Goal: Navigation & Orientation: Find specific page/section

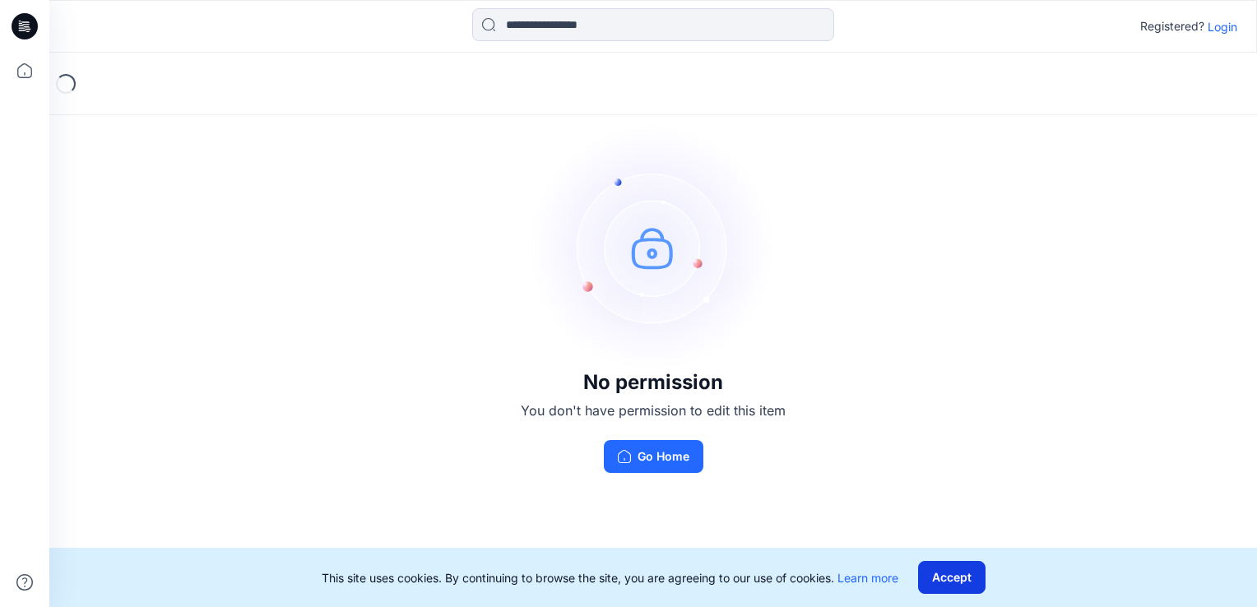
click at [977, 576] on button "Accept" at bounding box center [951, 577] width 67 height 33
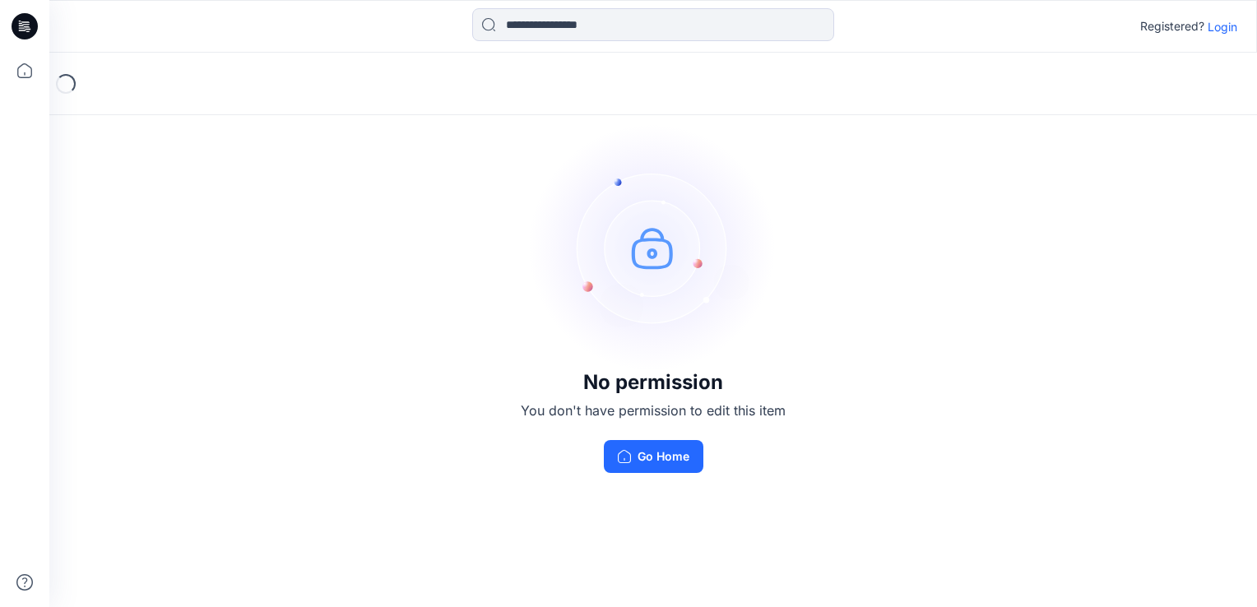
click at [1233, 26] on p "Login" at bounding box center [1223, 26] width 30 height 17
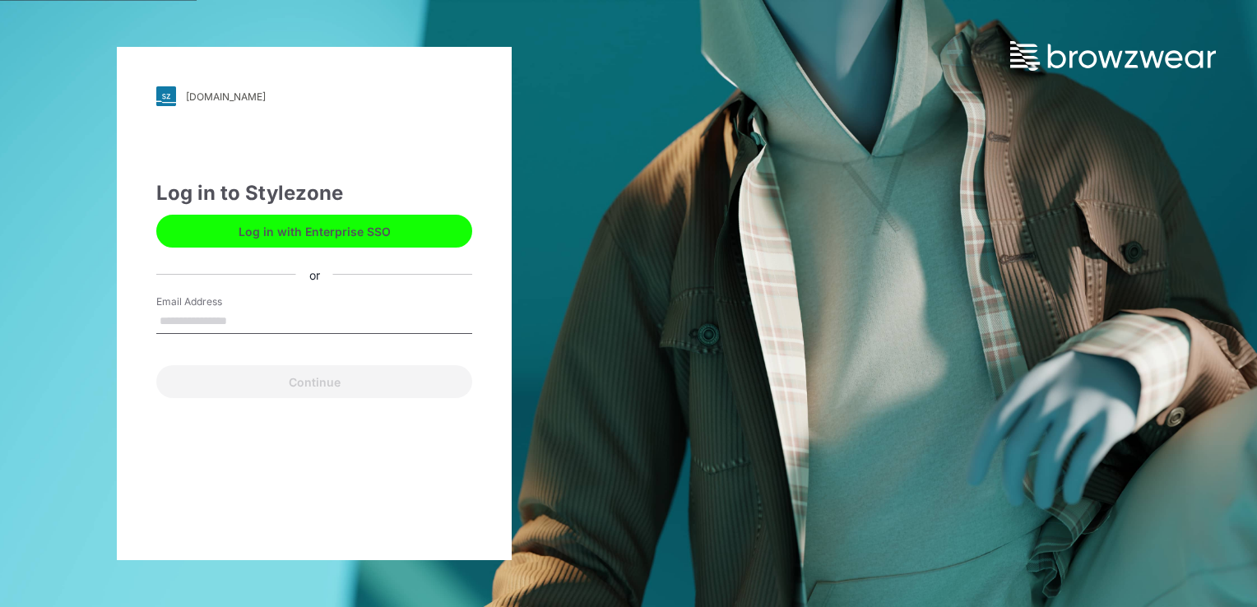
click at [253, 321] on input "Email Address" at bounding box center [314, 321] width 316 height 25
type input "**********"
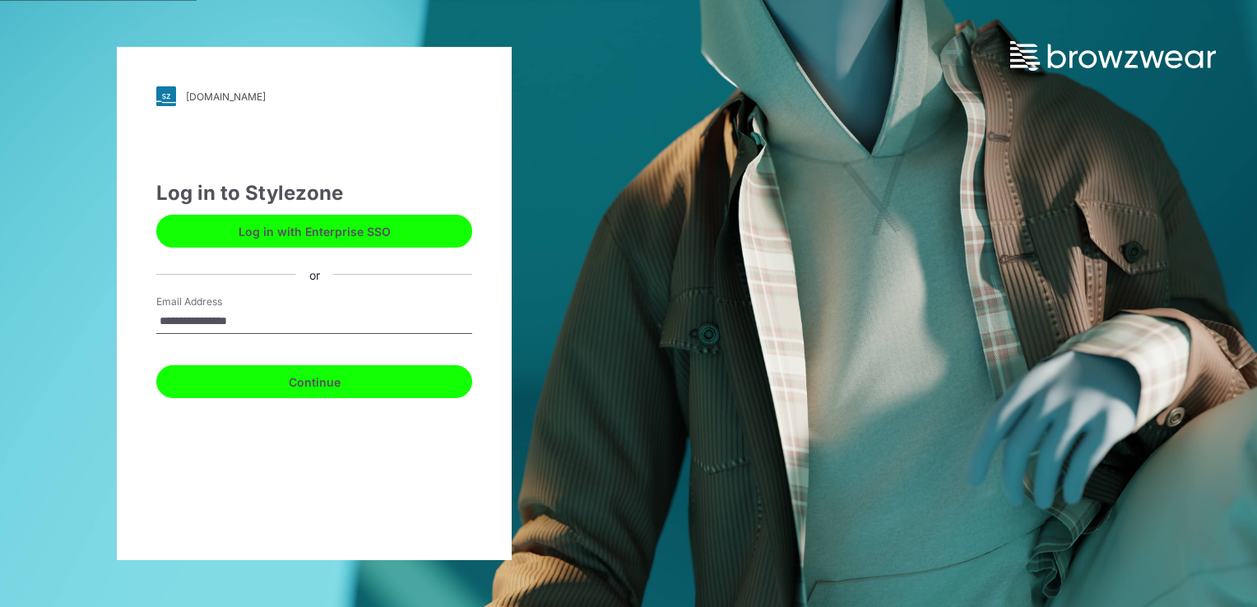
click at [310, 384] on button "Continue" at bounding box center [314, 381] width 316 height 33
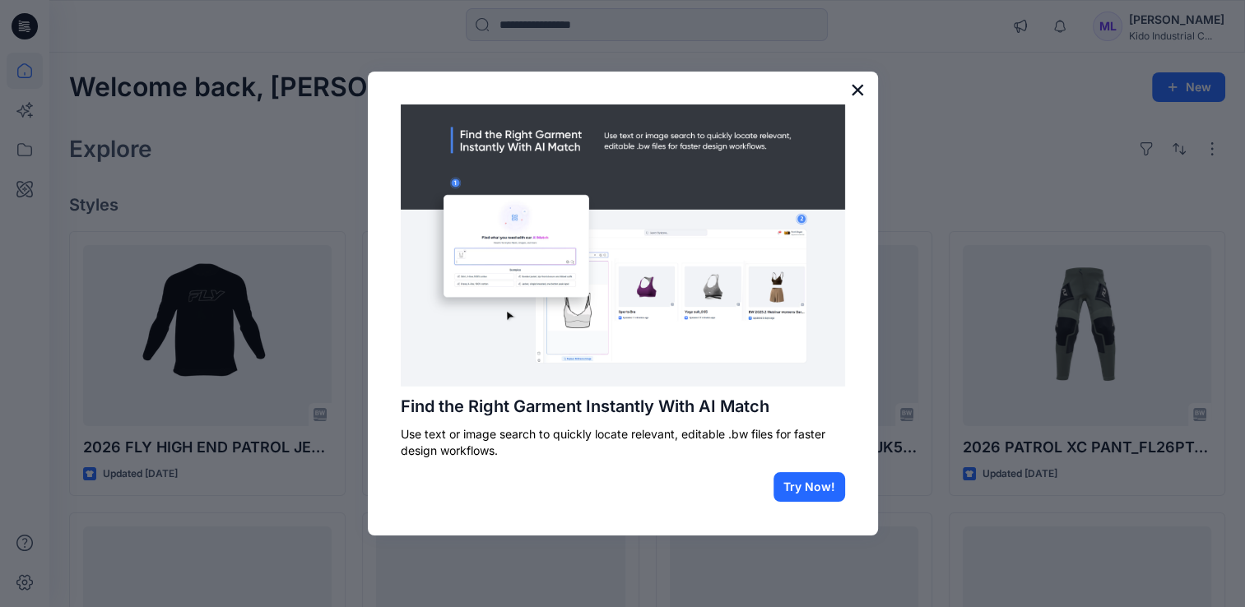
click at [859, 86] on button "×" at bounding box center [858, 90] width 16 height 26
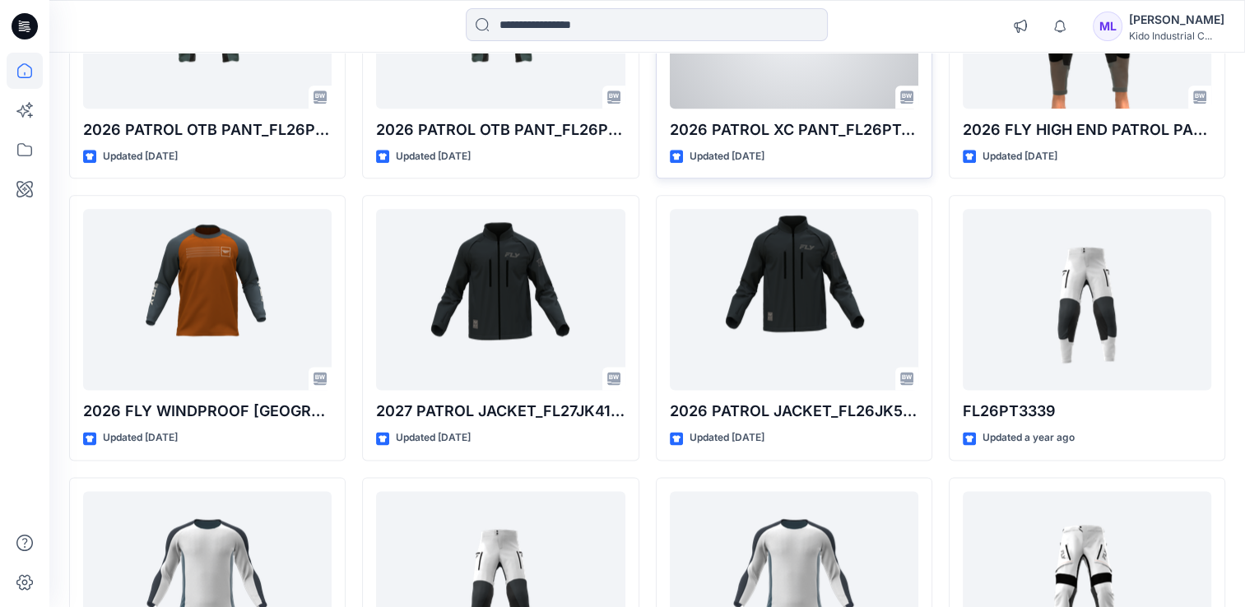
scroll to position [2057, 0]
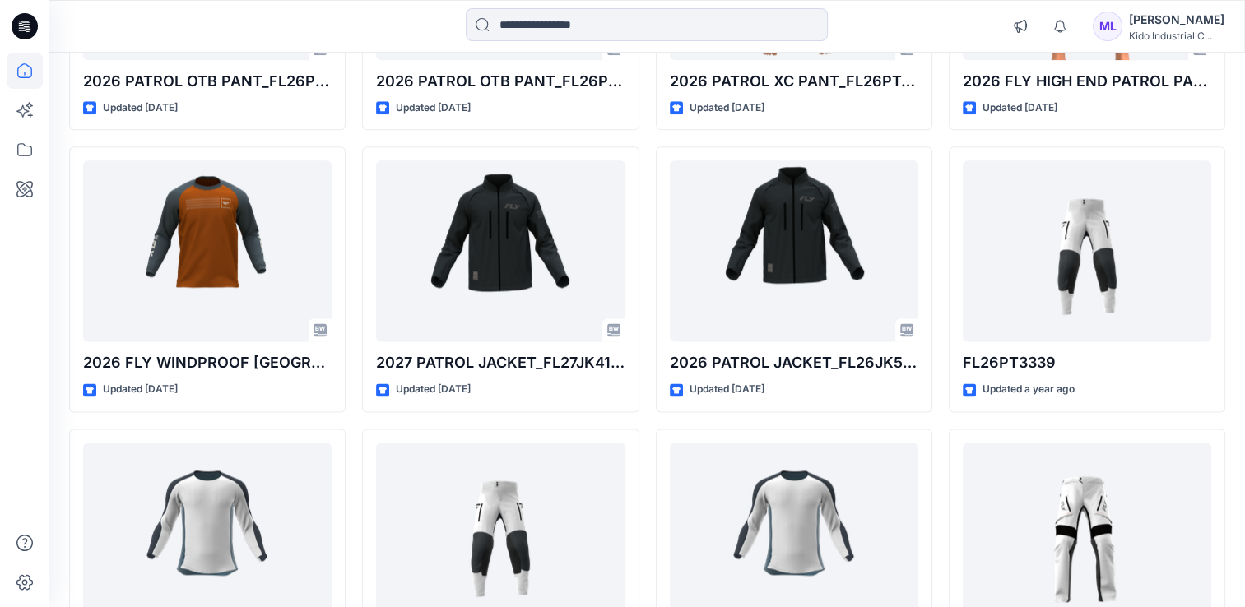
click at [21, 27] on icon at bounding box center [25, 26] width 26 height 26
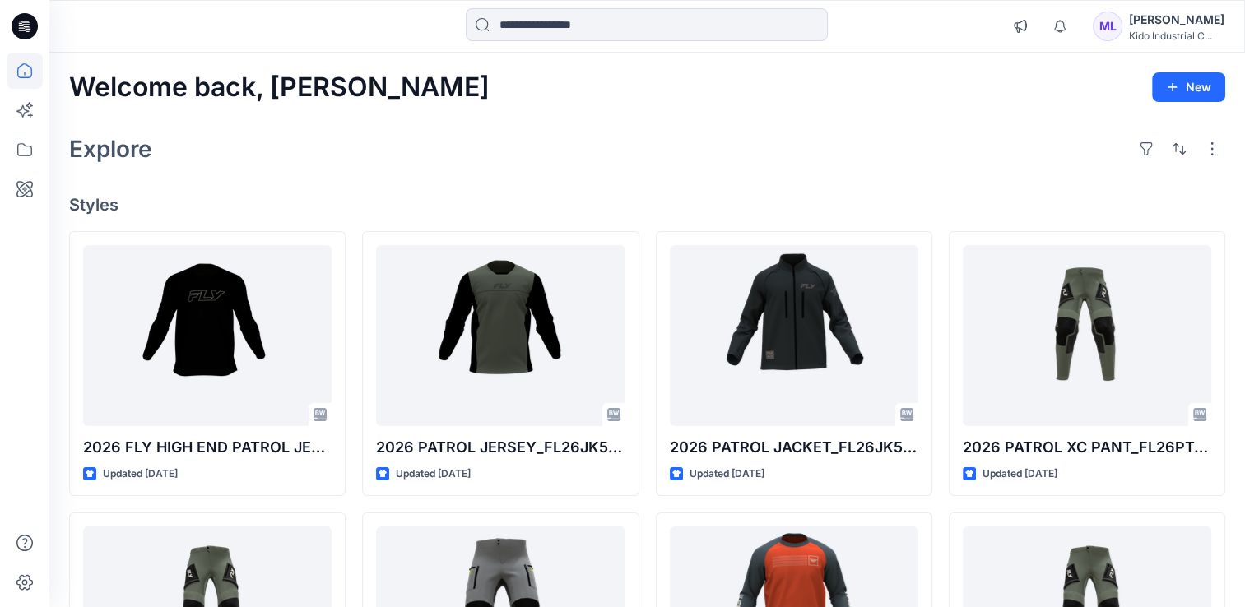
click at [1159, 17] on div "Marco Lee" at bounding box center [1176, 20] width 95 height 20
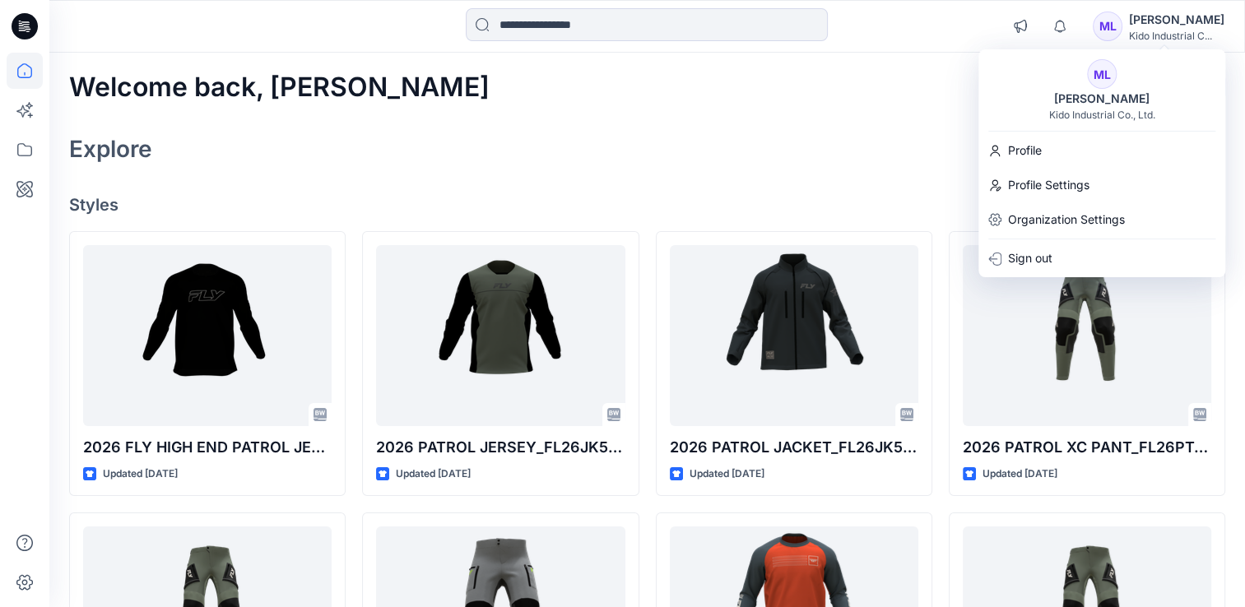
drag, startPoint x: 576, startPoint y: 179, endPoint x: 208, endPoint y: 166, distance: 368.1
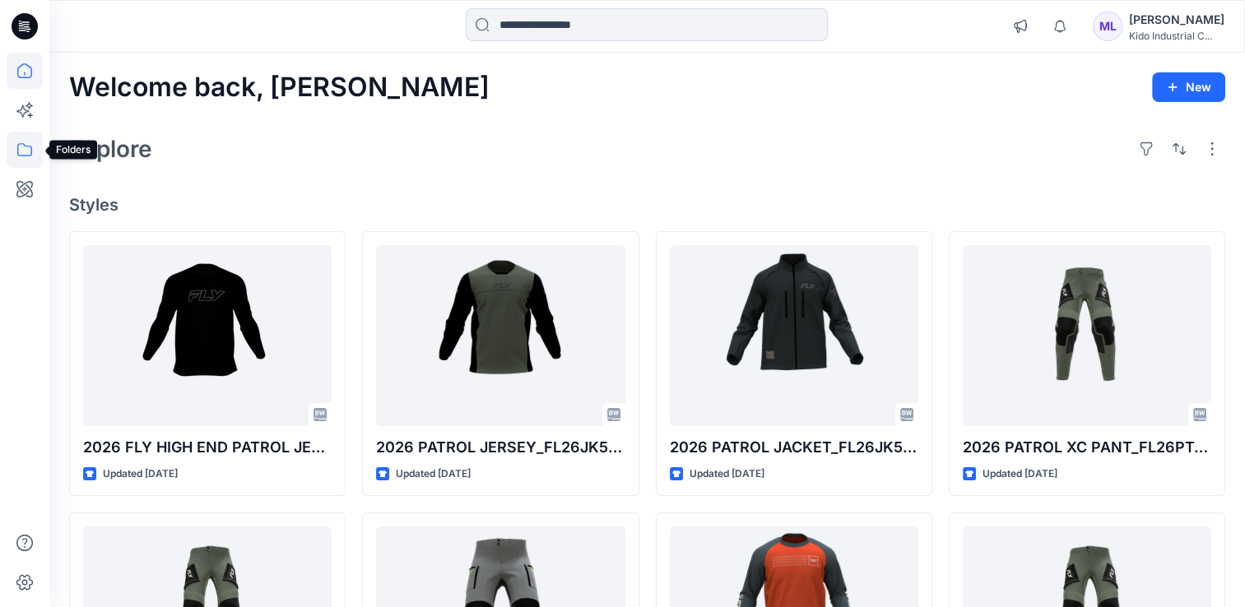
click at [20, 145] on icon at bounding box center [25, 150] width 36 height 36
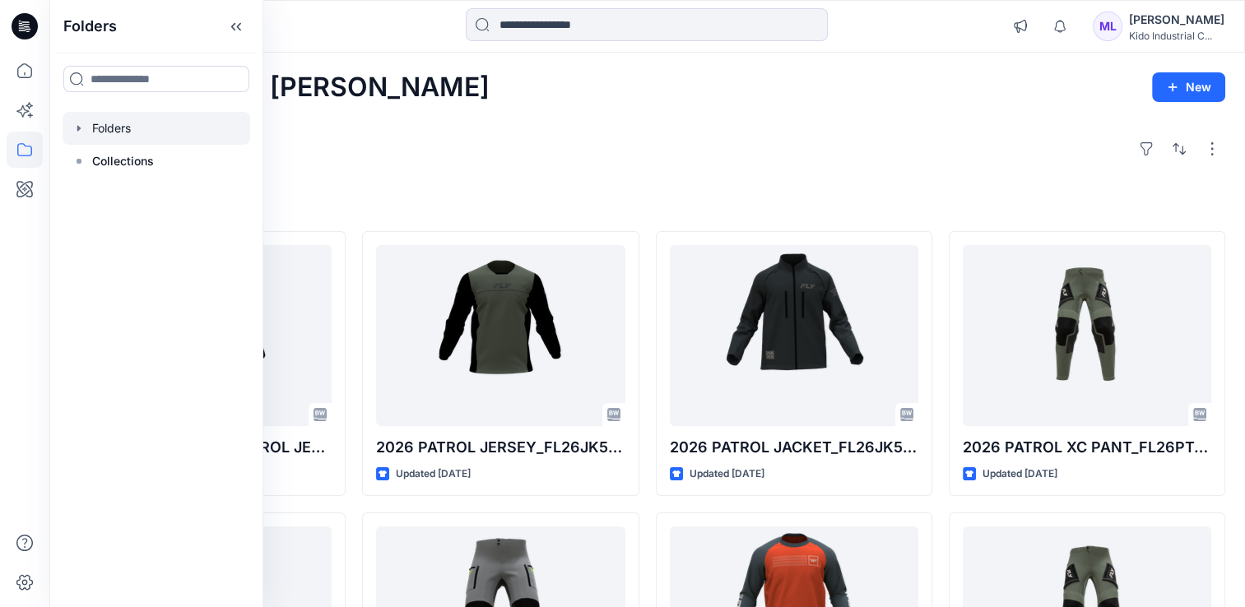
click at [84, 120] on div at bounding box center [157, 128] width 188 height 33
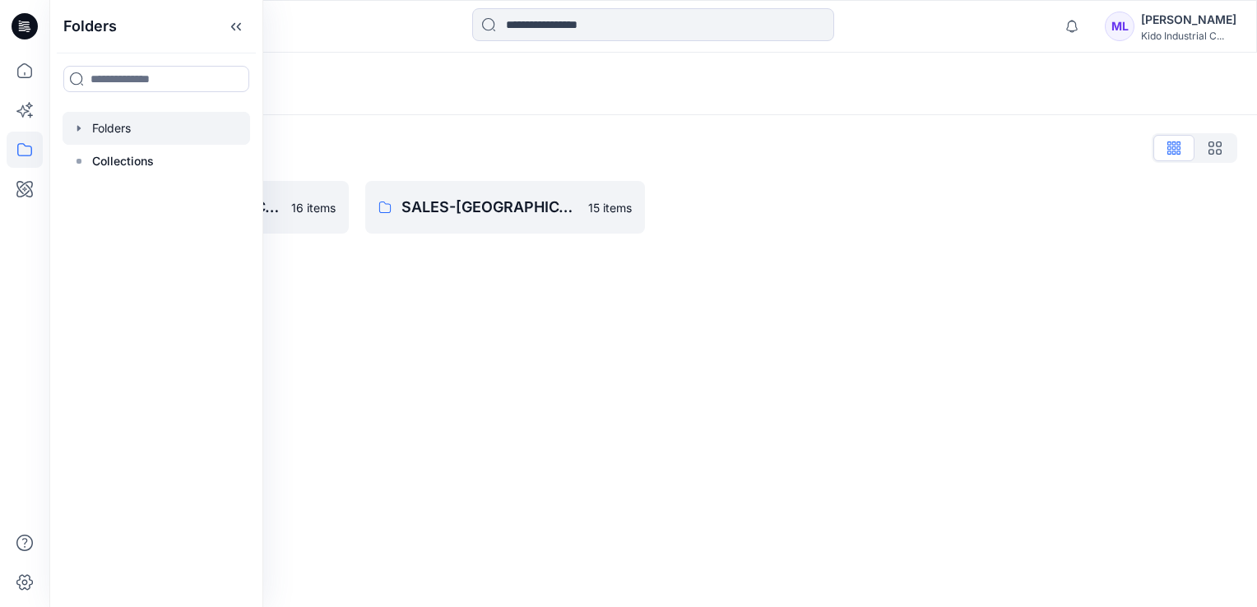
click at [78, 125] on icon "button" at bounding box center [78, 128] width 13 height 13
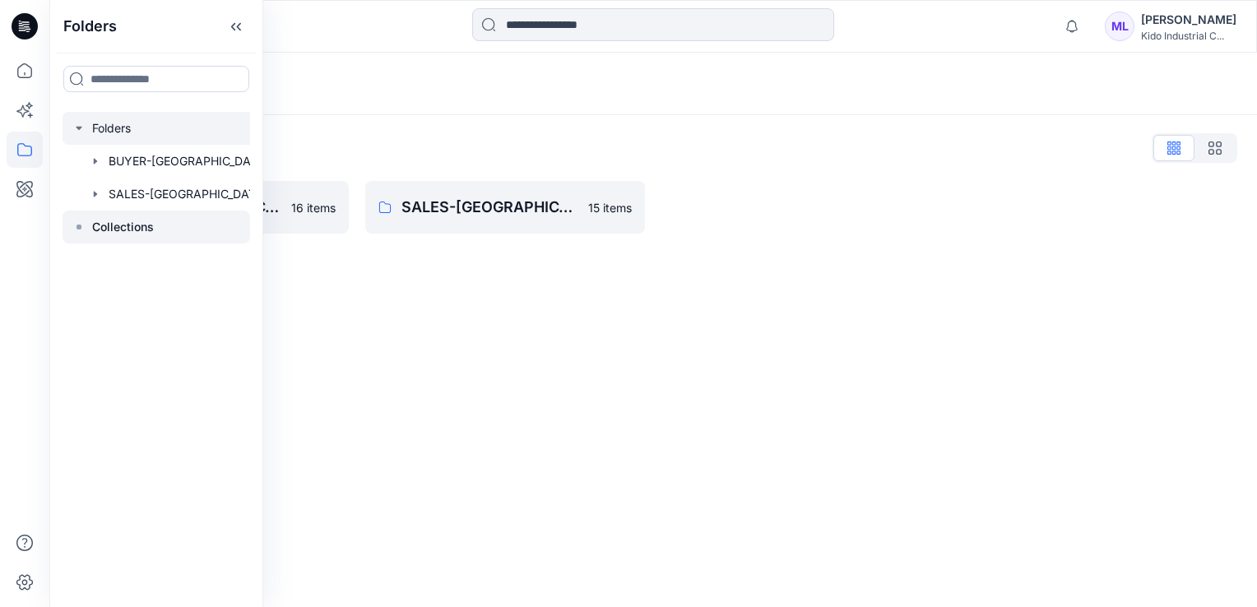
click at [77, 223] on icon at bounding box center [78, 227] width 13 height 13
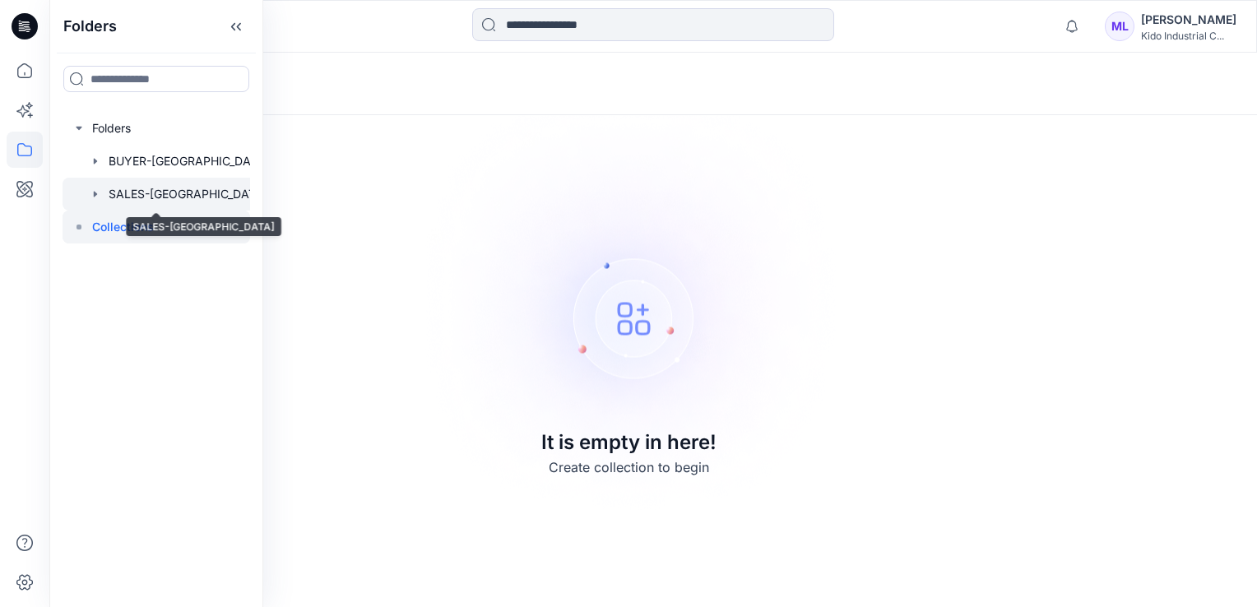
click at [128, 195] on div at bounding box center [171, 194] width 216 height 33
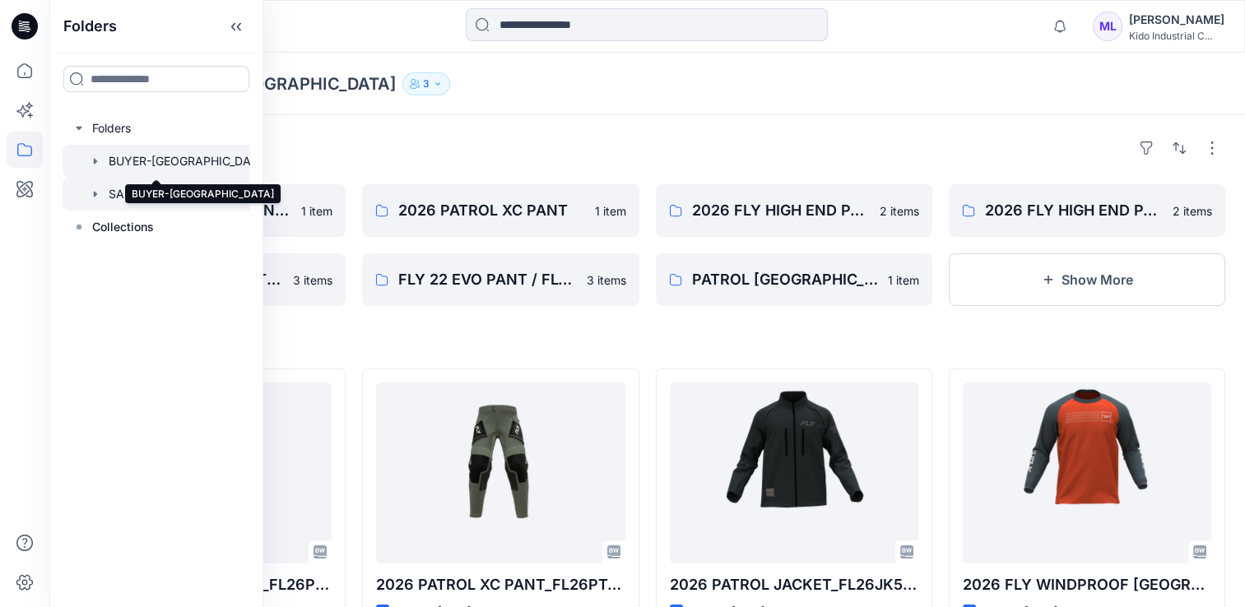
click at [142, 154] on div at bounding box center [171, 161] width 216 height 33
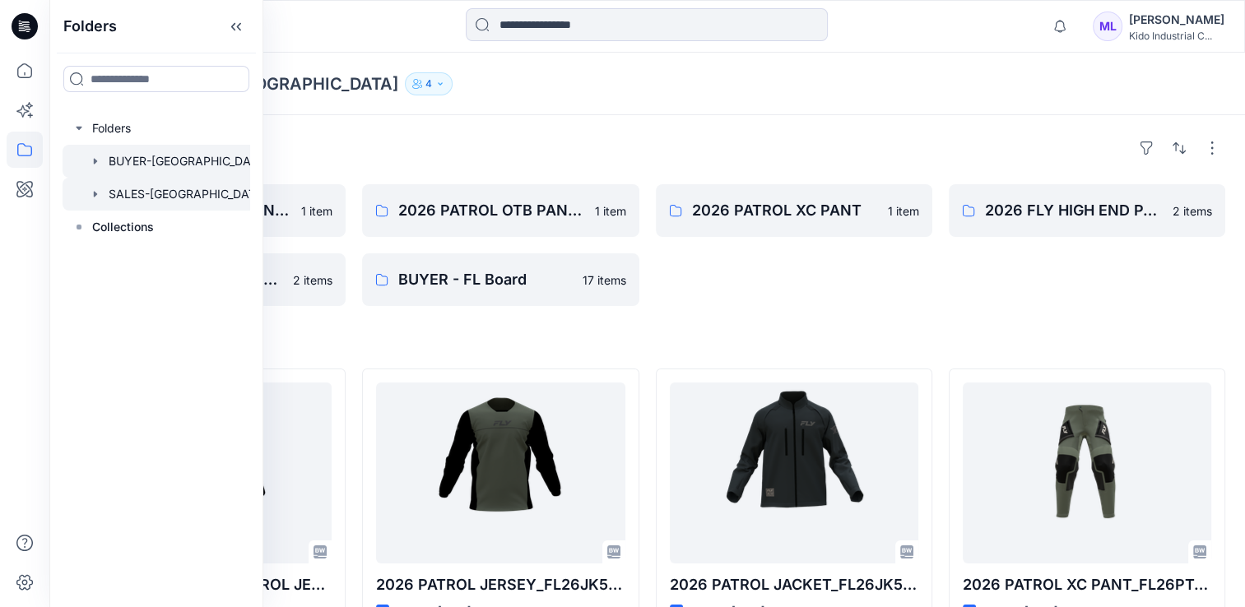
click at [135, 199] on div at bounding box center [171, 194] width 216 height 33
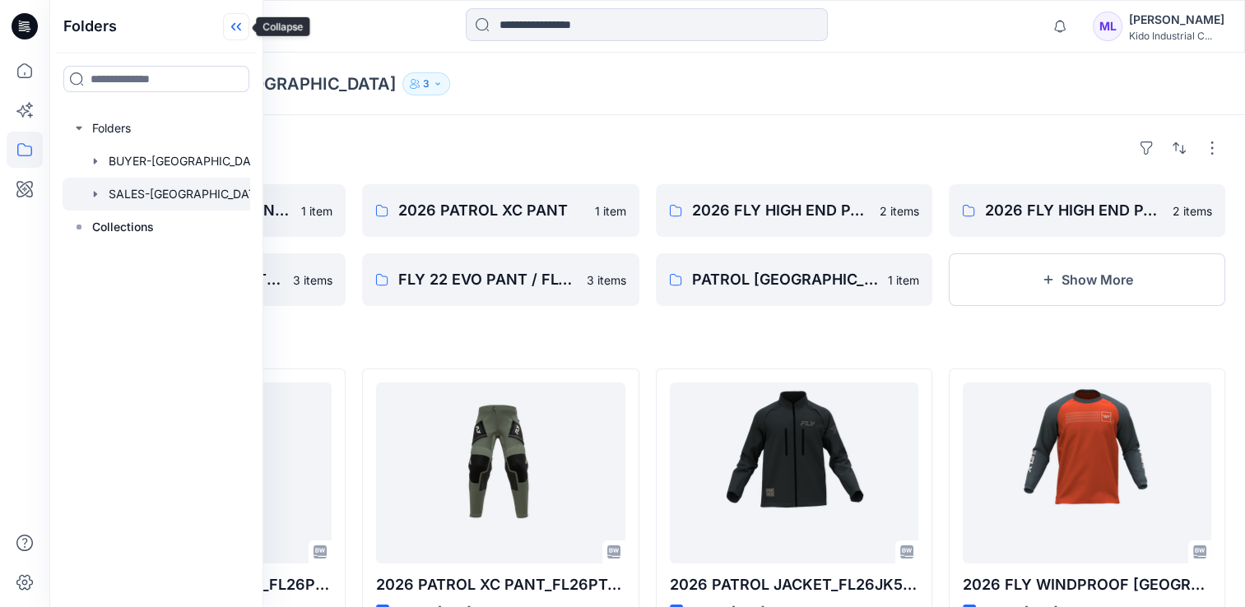
click at [229, 28] on icon at bounding box center [236, 26] width 26 height 27
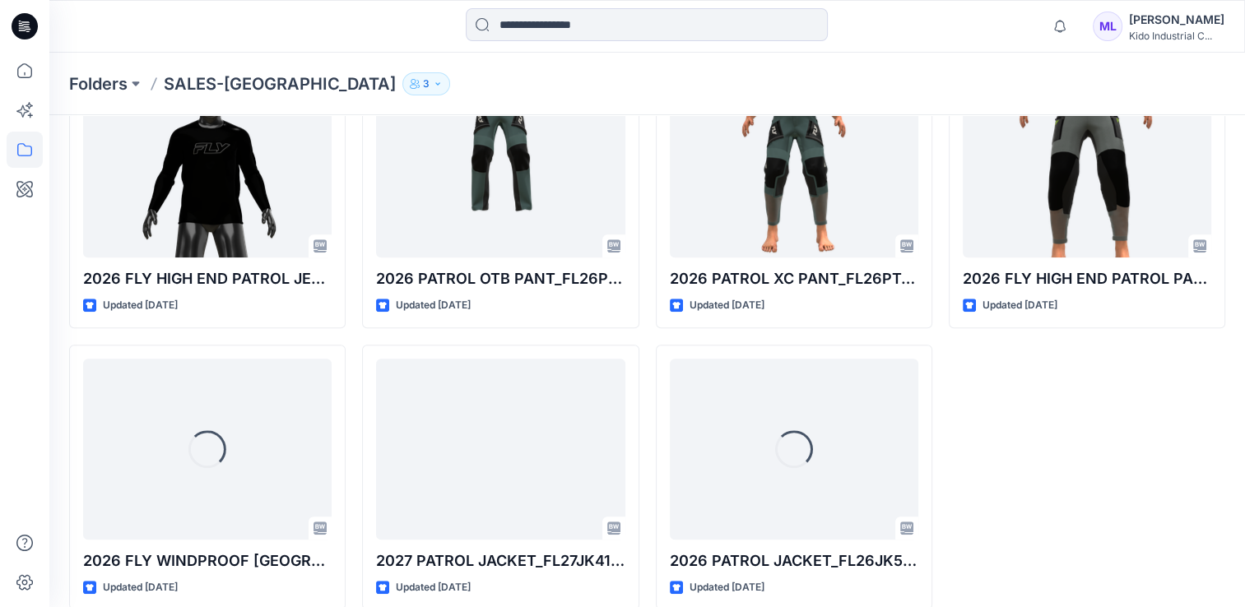
scroll to position [890, 0]
